Goal: Information Seeking & Learning: Understand process/instructions

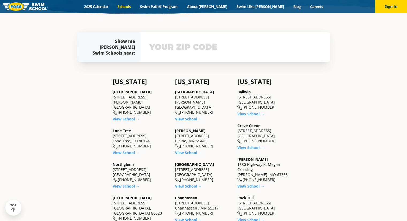
scroll to position [141, 0]
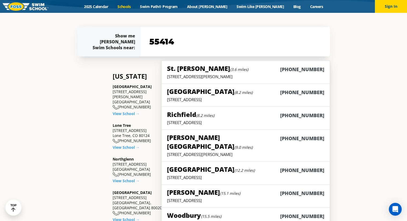
type input "55414"
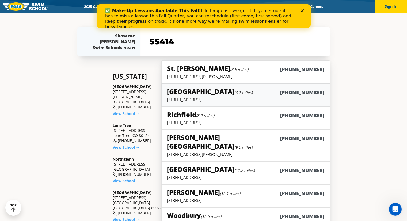
scroll to position [0, 0]
click at [204, 65] on h5 "St. Paul (3.6 miles)" at bounding box center [207, 68] width 81 height 9
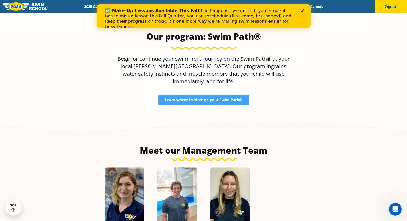
scroll to position [501, 0]
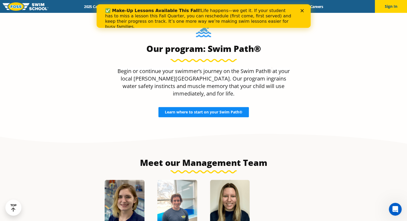
click at [211, 110] on span "Learn where to start on your Swim Path®" at bounding box center [204, 112] width 78 height 4
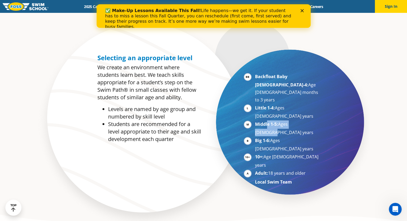
drag, startPoint x: 267, startPoint y: 101, endPoint x: 306, endPoint y: 101, distance: 39.1
click at [305, 120] on li "Middle 1-5: Ages 5-7 years" at bounding box center [288, 128] width 66 height 16
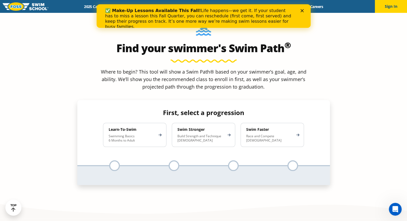
scroll to position [509, 0]
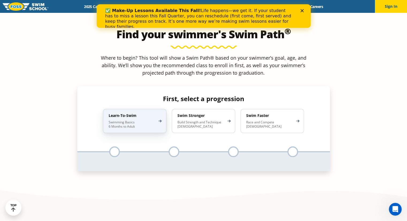
click at [157, 109] on div "Learn-To-Swim Swimming Basics 6 Months to Adult" at bounding box center [134, 121] width 63 height 24
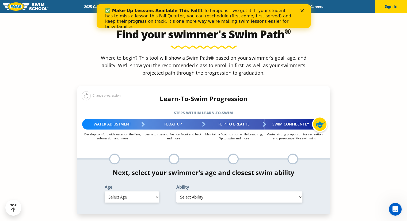
click at [150, 191] on select "Select Age 6 months - 1 year 1 year 2 years 3 years 4 years 5 years 6 years 7 y…" at bounding box center [132, 196] width 55 height 11
select select "6-years"
click at [105, 191] on select "Select Age 6 months - 1 year 1 year 2 years 3 years 4 years 5 years 6 years 7 y…" at bounding box center [132, 196] width 55 height 11
click at [226, 191] on select "Select Ability First in-water experience When in the water, reliant on a life j…" at bounding box center [239, 196] width 126 height 11
select select "6-years-when-in-the-water-reliant-on-a-life-jacket-or-floatation-device"
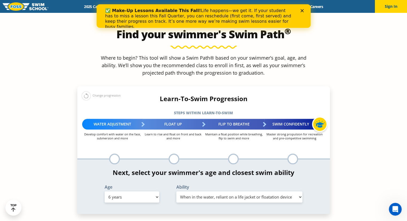
click at [176, 191] on select "Select Ability First in-water experience When in the water, reliant on a life j…" at bounding box center [239, 196] width 126 height 11
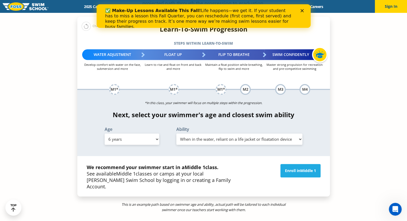
scroll to position [589, 0]
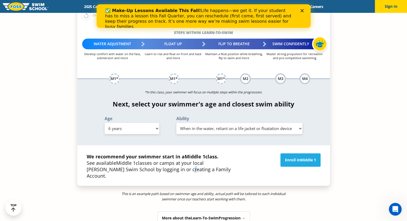
click at [161, 153] on p "We recommend your swimmer start in a Middle 1 class. See available Middle 1 cla…" at bounding box center [164, 166] width 154 height 26
click at [211, 153] on p "We recommend your swimmer start in a Middle 1 class. See available Middle 1 cla…" at bounding box center [164, 166] width 154 height 26
click at [308, 157] on span "Middle 1" at bounding box center [308, 159] width 16 height 5
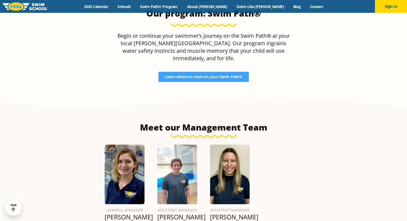
scroll to position [555, 0]
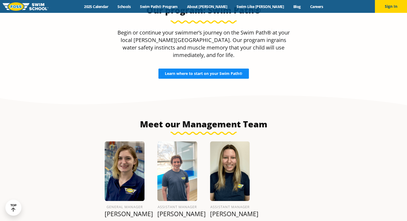
click at [208, 72] on span "Learn where to start on your Swim Path®" at bounding box center [204, 74] width 78 height 4
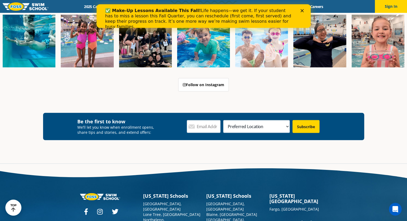
scroll to position [1578, 0]
